Goal: Task Accomplishment & Management: Manage account settings

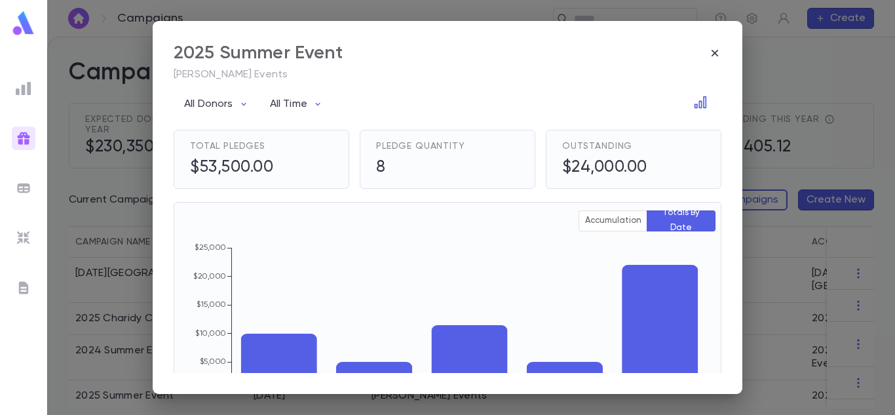
scroll to position [343, 0]
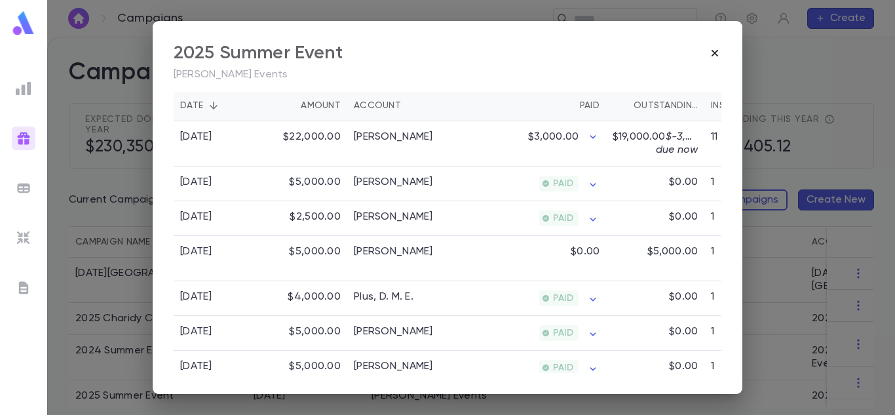
click at [714, 56] on icon "button" at bounding box center [715, 53] width 13 height 13
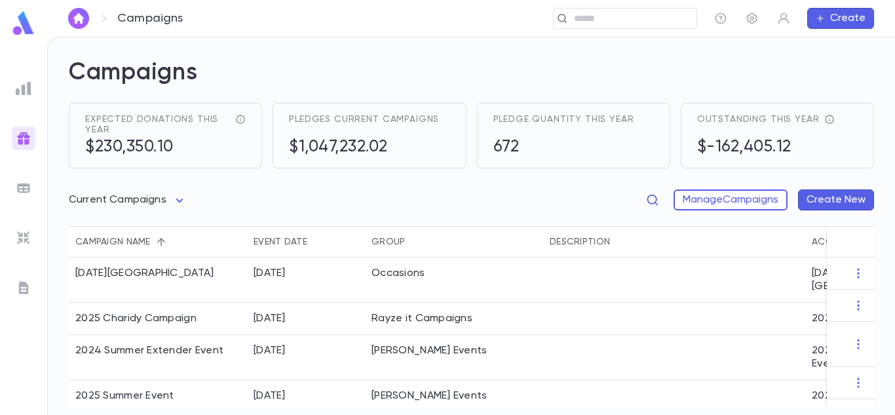
click at [891, 94] on div "Campaigns Expected donations this year $230,350.10 Pledges current campaigns $1…" at bounding box center [471, 226] width 847 height 378
click at [889, 104] on div "Campaigns Expected donations this year $230,350.10 Pledges current campaigns $1…" at bounding box center [471, 226] width 847 height 378
click at [226, 69] on h2 "Campaigns" at bounding box center [472, 80] width 806 height 45
click at [73, 45] on div "Campaigns Expected donations this year $230,350.10 Pledges current campaigns $1…" at bounding box center [471, 226] width 847 height 378
click at [29, 88] on img at bounding box center [24, 89] width 16 height 16
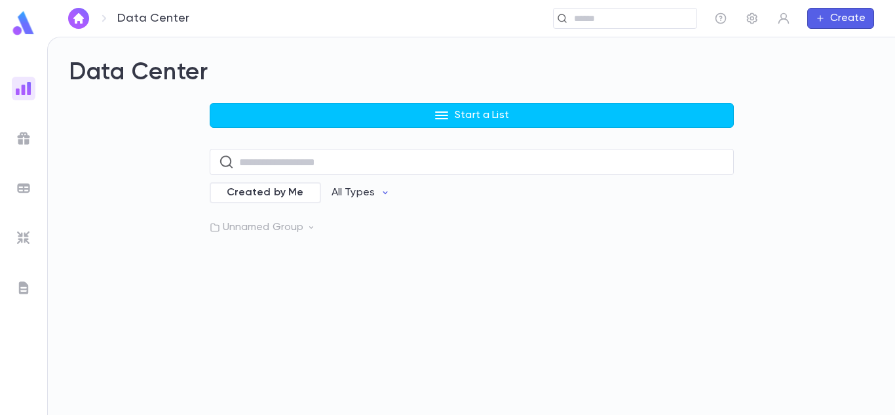
click at [21, 20] on img at bounding box center [23, 23] width 26 height 26
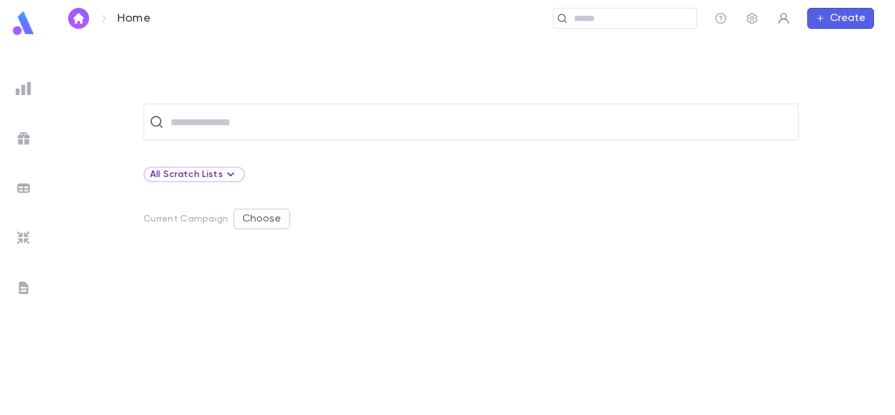
click at [785, 24] on icon "button" at bounding box center [783, 18] width 13 height 13
click at [803, 66] on link "Log out" at bounding box center [806, 64] width 59 height 21
